Goal: Information Seeking & Learning: Learn about a topic

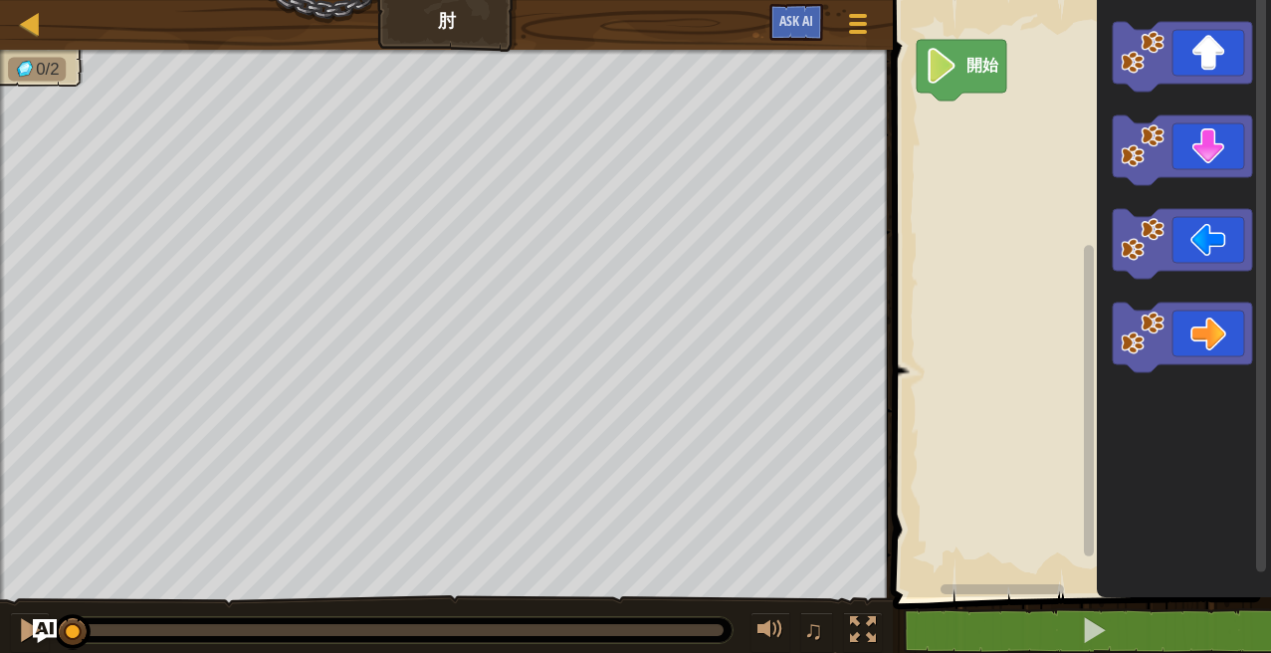
click at [981, 72] on text "開始" at bounding box center [983, 66] width 33 height 19
click at [21, 25] on div at bounding box center [30, 23] width 25 height 25
select select "zh-HANT"
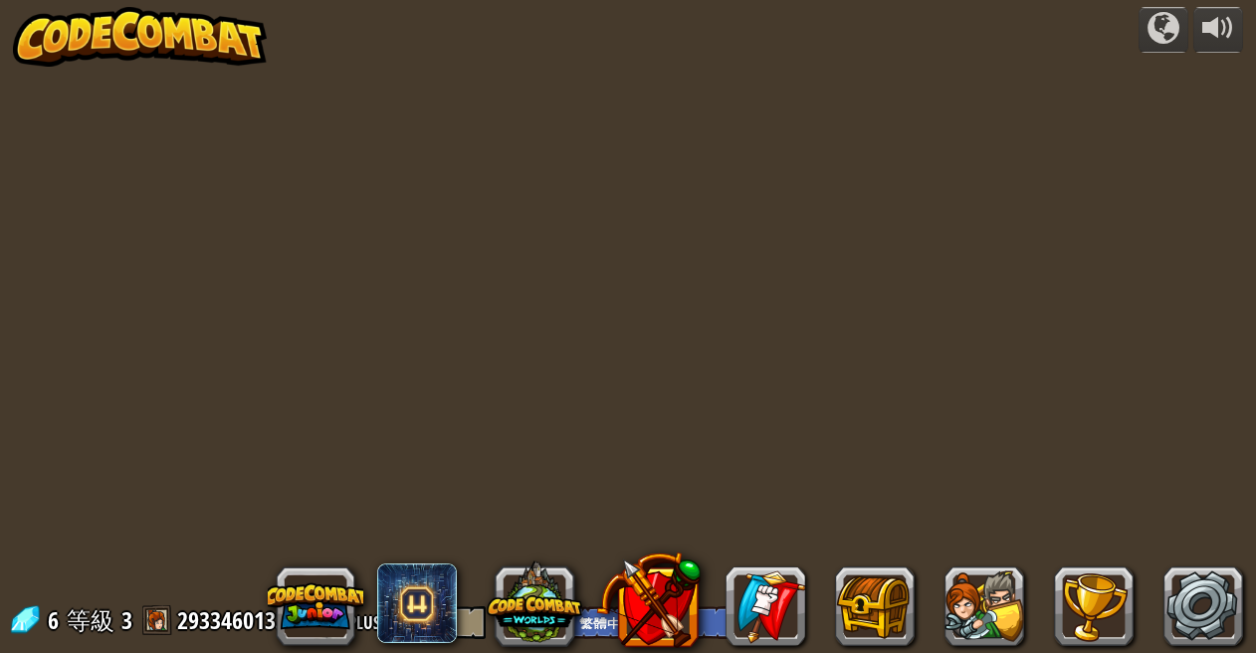
select select "zh-HANT"
